Goal: Information Seeking & Learning: Learn about a topic

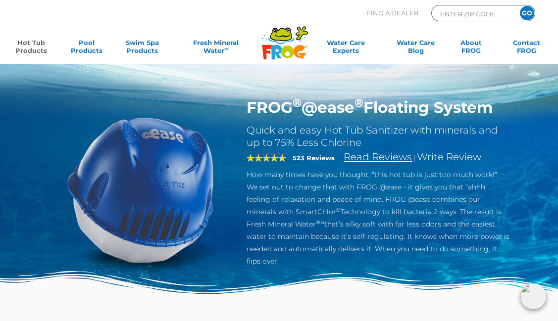
click at [365, 157] on link "Read Reviews" at bounding box center [378, 157] width 68 height 12
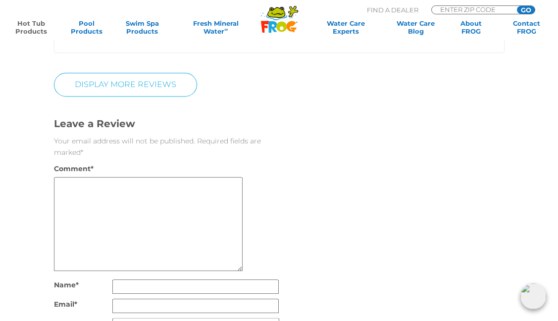
scroll to position [1642, 0]
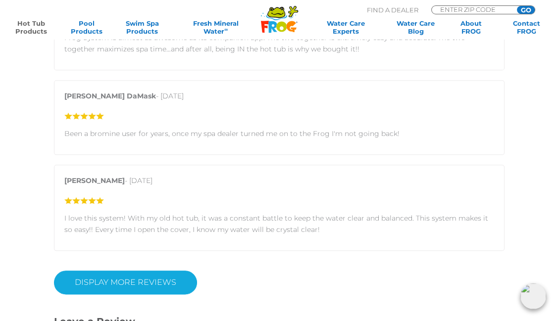
click at [117, 271] on link "Display More Reviews" at bounding box center [125, 283] width 143 height 24
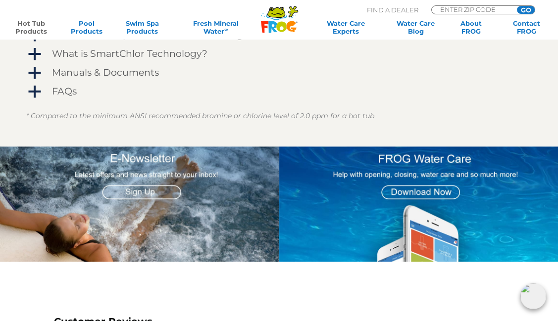
scroll to position [751, 0]
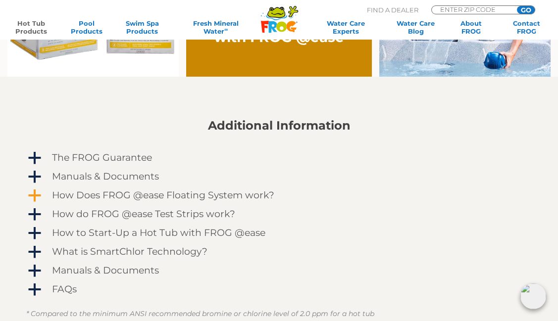
click at [33, 195] on span "a" at bounding box center [34, 196] width 15 height 15
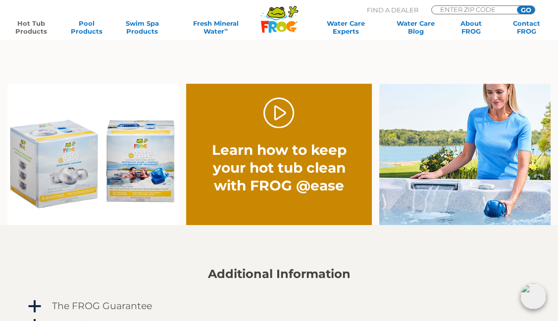
scroll to position [553, 0]
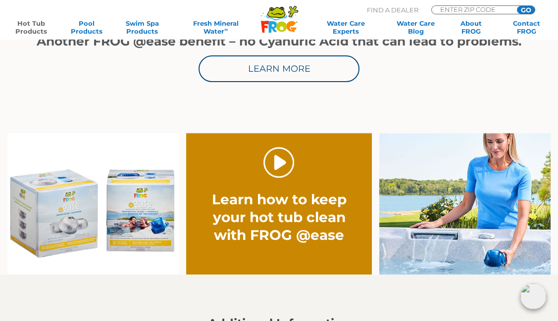
click at [285, 166] on link "." at bounding box center [278, 162] width 31 height 31
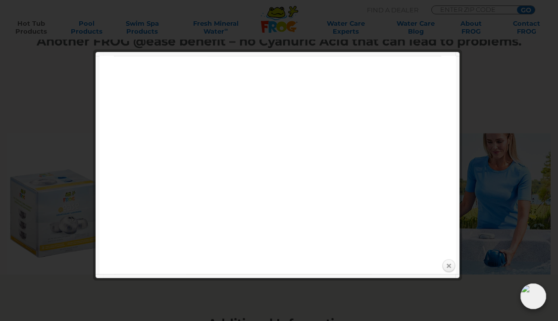
click at [449, 264] on link "Close" at bounding box center [448, 266] width 15 height 15
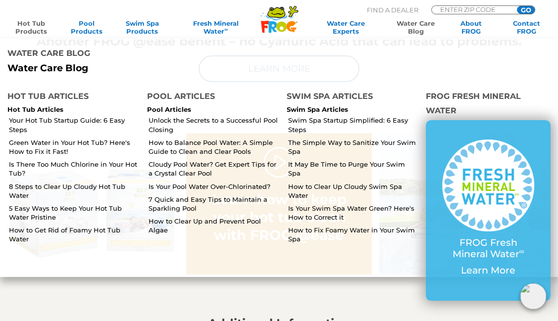
click at [422, 23] on link "Water Care Blog" at bounding box center [415, 27] width 43 height 16
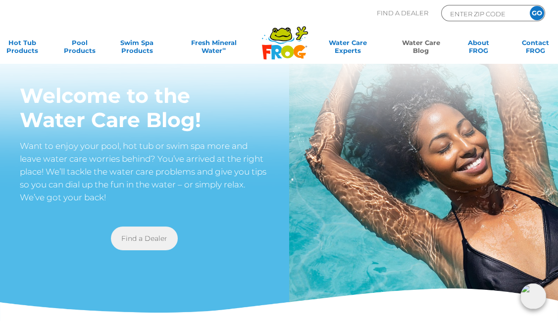
click at [141, 240] on link "Find a Dealer" at bounding box center [144, 239] width 67 height 24
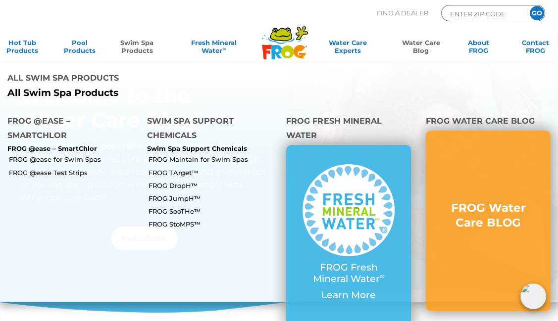
click at [143, 50] on link "Swim Spa Products" at bounding box center [137, 49] width 45 height 20
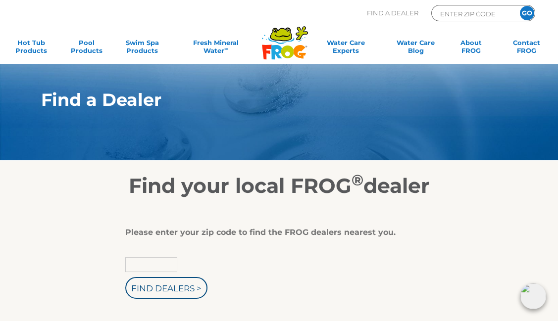
click at [143, 263] on input "text" at bounding box center [151, 265] width 52 height 15
type input "44233"
click at [125, 277] on input "Find Dealers >" at bounding box center [166, 288] width 82 height 22
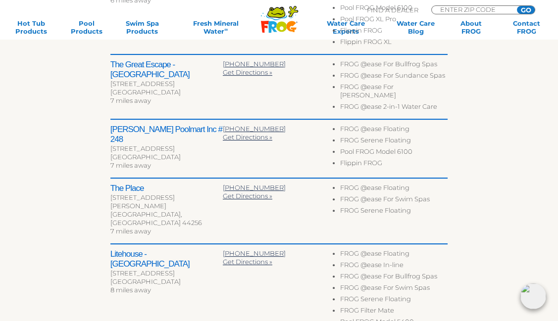
scroll to position [495, 0]
